Goal: Information Seeking & Learning: Find specific fact

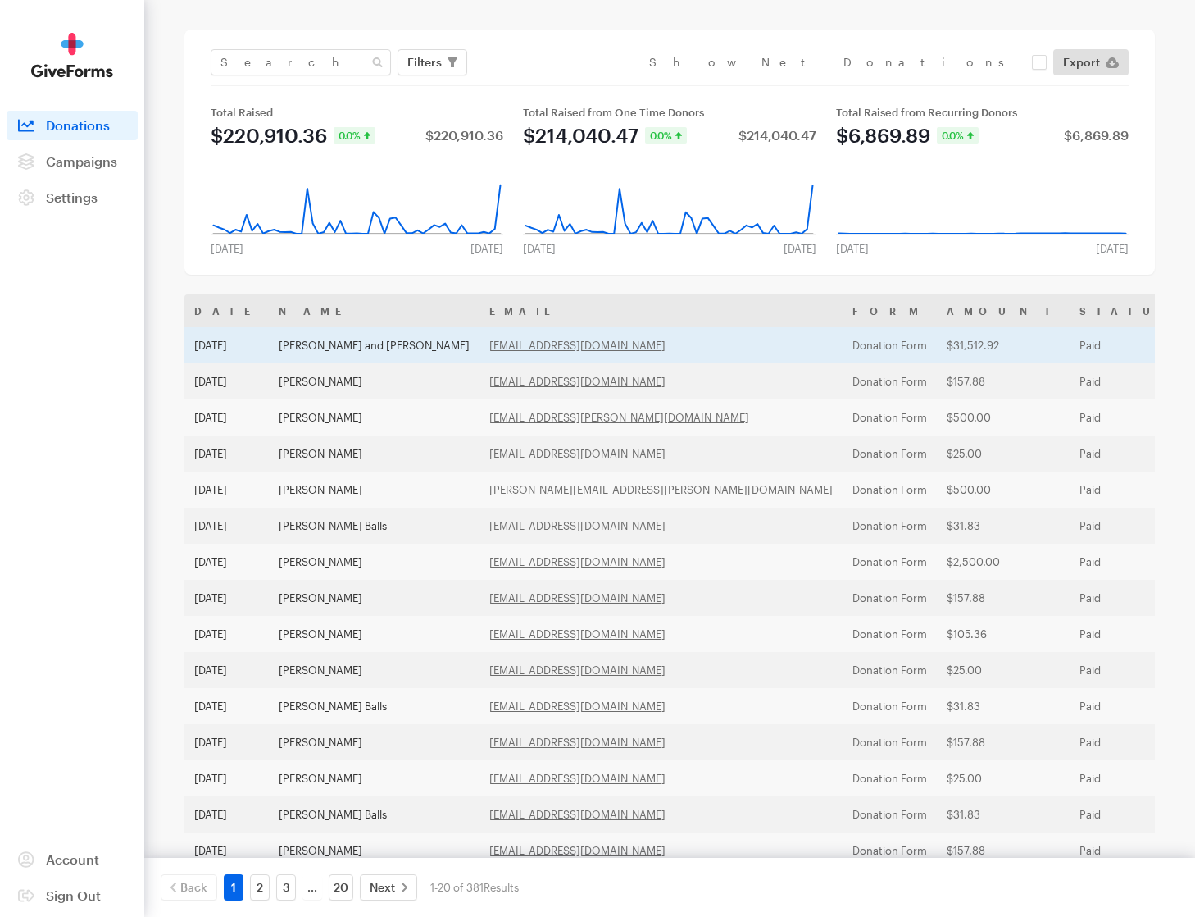
scroll to position [57, 0]
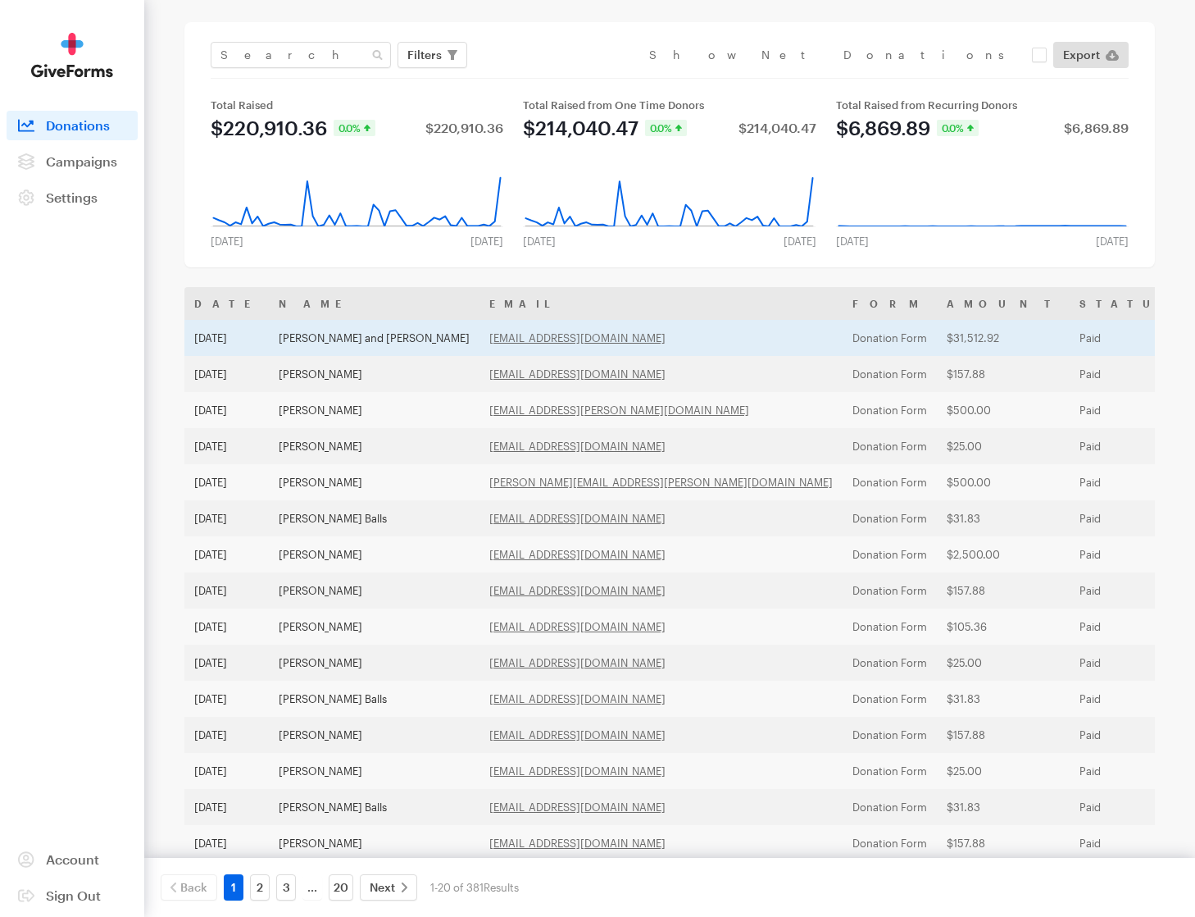
click at [549, 346] on td "[EMAIL_ADDRESS][DOMAIN_NAME]" at bounding box center [661, 338] width 363 height 36
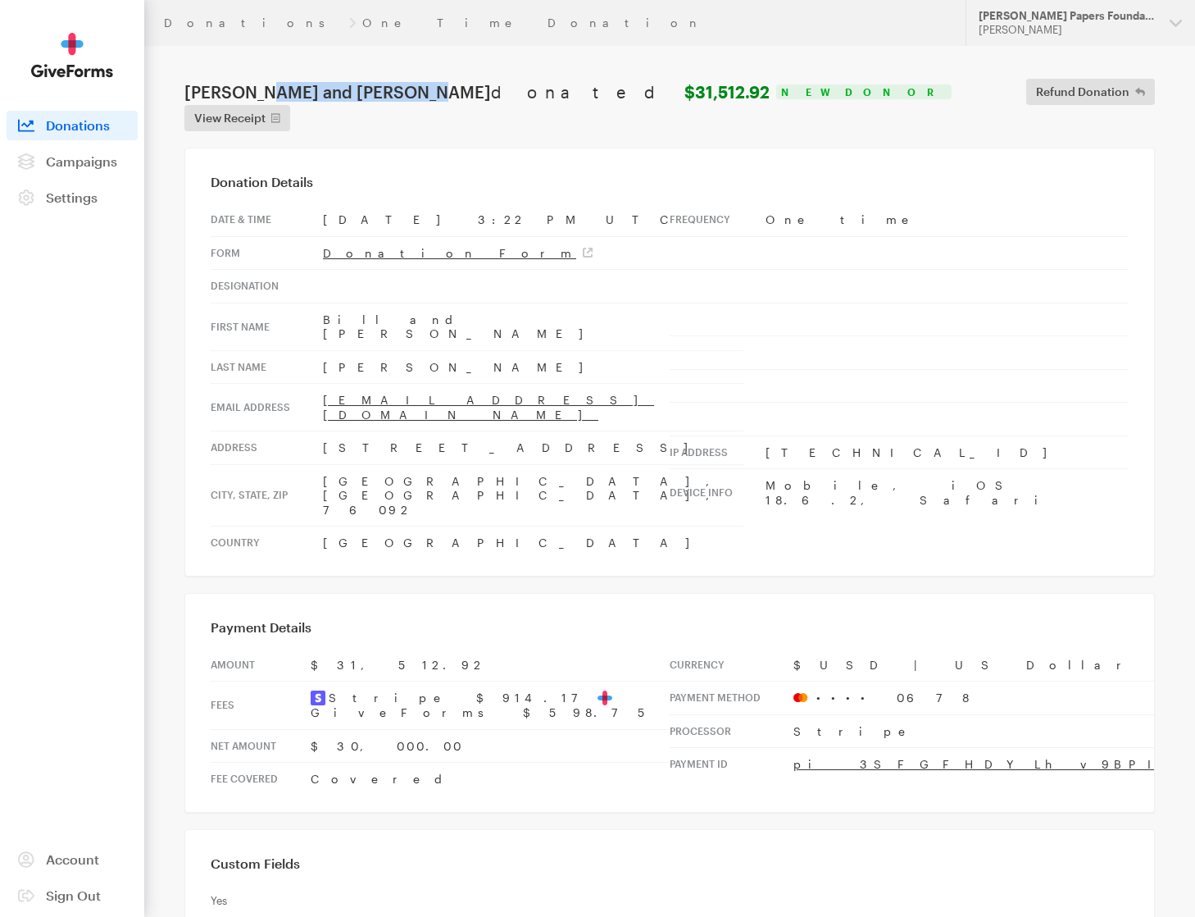
drag, startPoint x: 324, startPoint y: 93, endPoint x: 194, endPoint y: 80, distance: 130.2
click at [194, 80] on div "[PERSON_NAME] and [PERSON_NAME] donated $31,512.92 New Donor Refund Donation Re…" at bounding box center [669, 105] width 977 height 52
copy h1 "[PERSON_NAME] and [PERSON_NAME]"
click at [650, 174] on div "Donation Details Date & time [DATE] 3:22 PM UTC Form Donation Form Designation …" at bounding box center [669, 362] width 971 height 429
